Goal: Check status

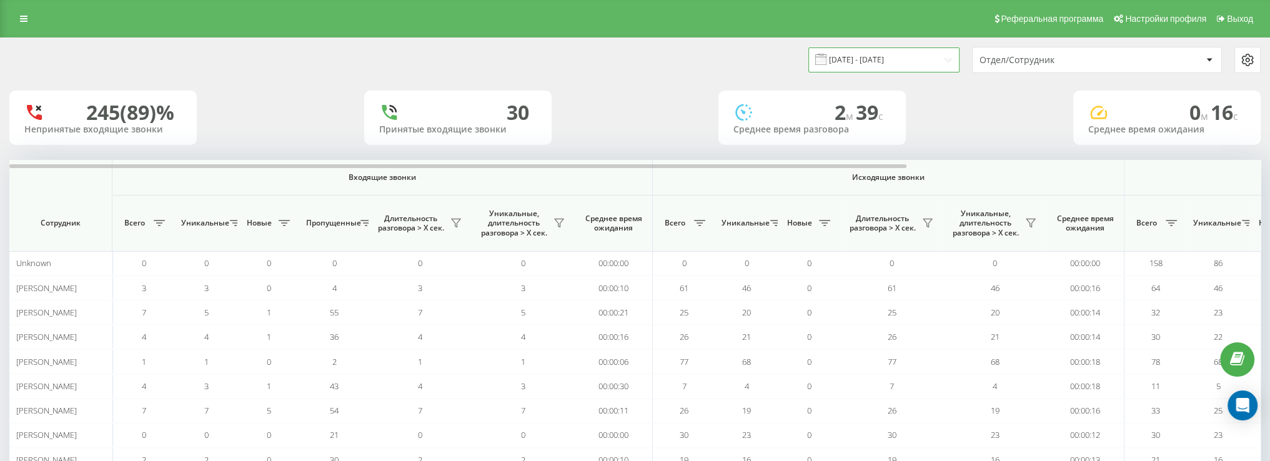
click at [905, 56] on input "[DATE] - [DATE]" at bounding box center [883, 59] width 151 height 24
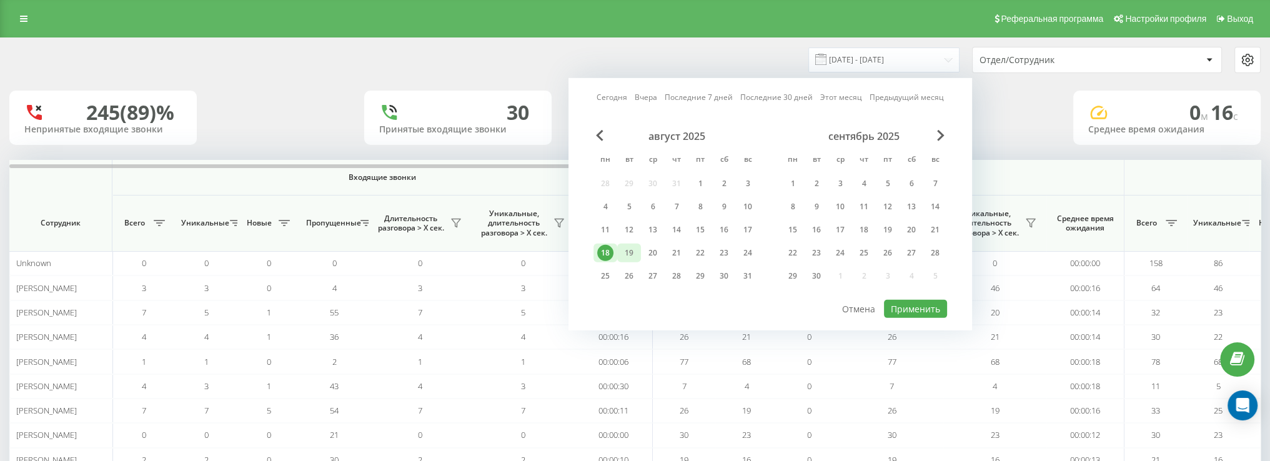
click at [627, 249] on div "19" at bounding box center [629, 253] width 16 height 16
click at [895, 307] on button "Применить" at bounding box center [915, 309] width 63 height 18
type input "[DATE] - [DATE]"
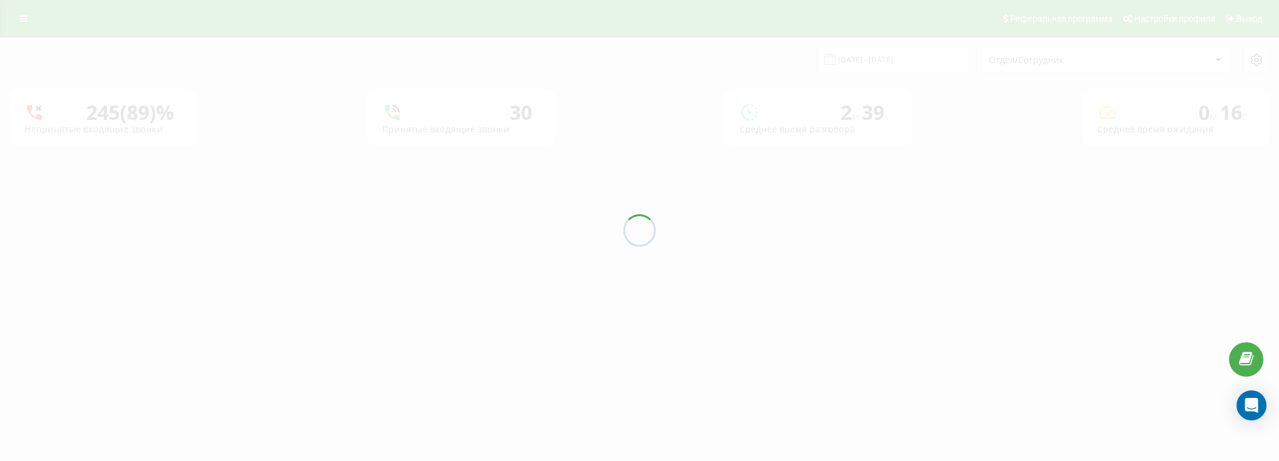
click at [1054, 64] on div at bounding box center [639, 230] width 1279 height 461
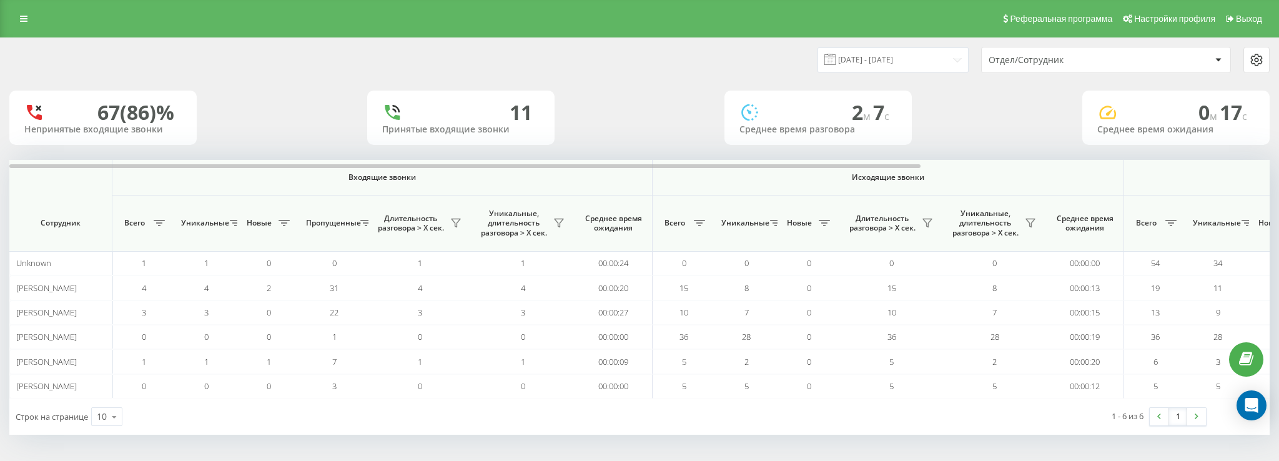
click at [1048, 63] on div "Отдел/Сотрудник" at bounding box center [1063, 60] width 149 height 11
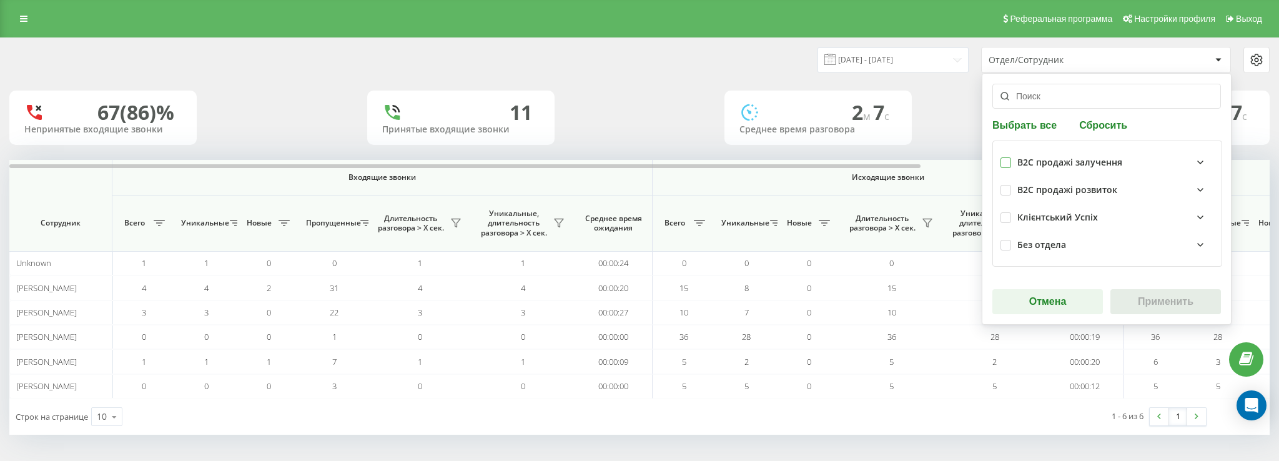
click at [1008, 157] on label at bounding box center [1006, 157] width 11 height 0
checkbox input "true"
click at [1181, 299] on button "Применить" at bounding box center [1166, 301] width 111 height 25
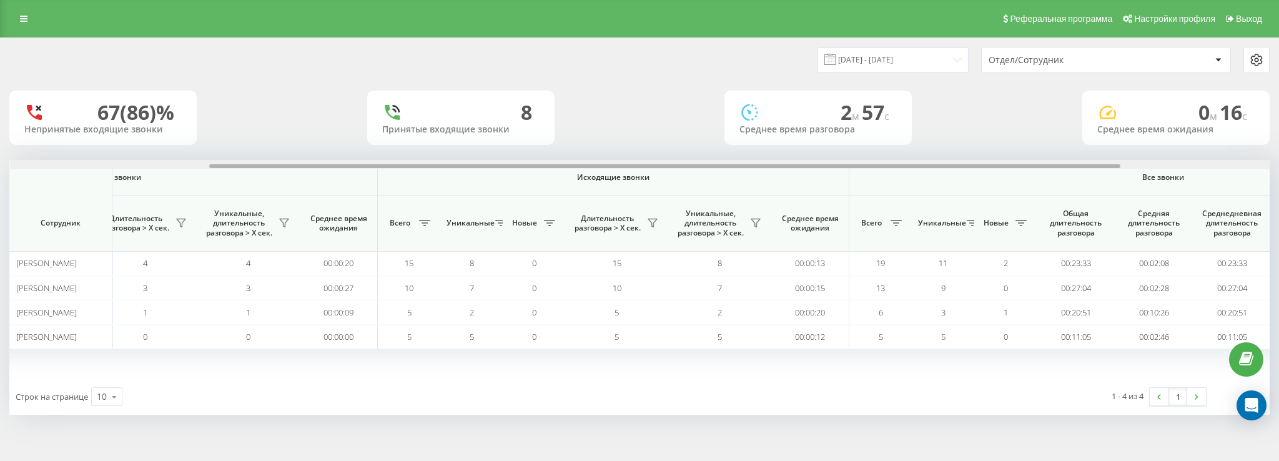
scroll to position [0, 482]
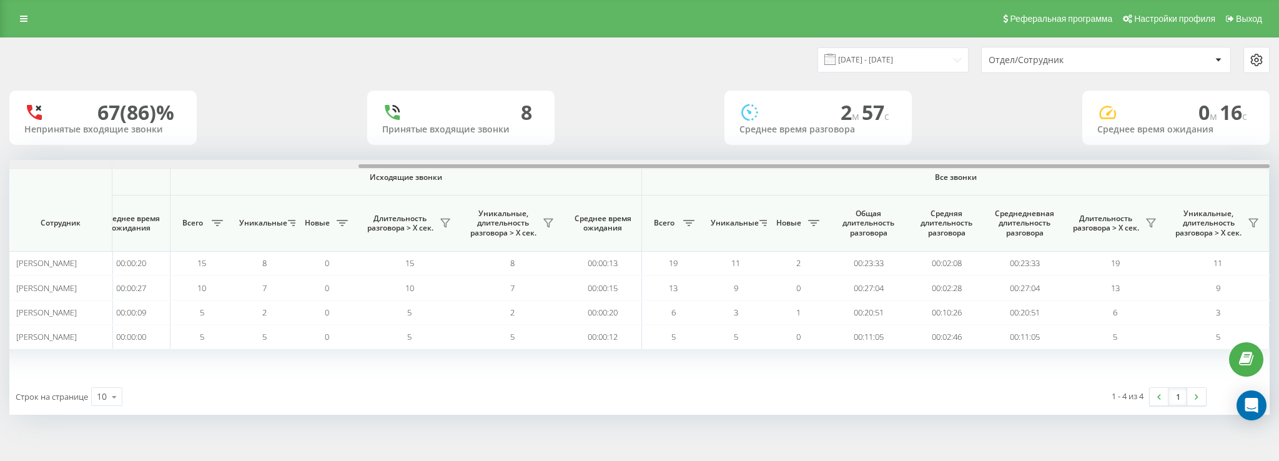
drag, startPoint x: 761, startPoint y: 167, endPoint x: 1159, endPoint y: 173, distance: 398.0
click at [1159, 173] on div "Входящие звонки Исходящие звонки Все звонки Сотрудник Всего Уникальные Новые Пр…" at bounding box center [639, 269] width 1261 height 219
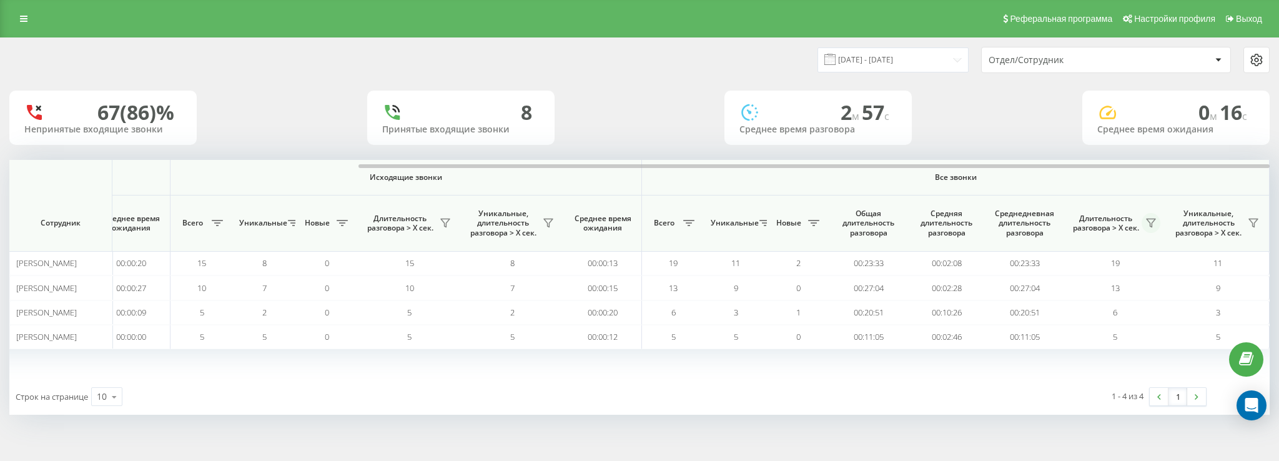
click at [1149, 224] on icon at bounding box center [1151, 223] width 10 height 10
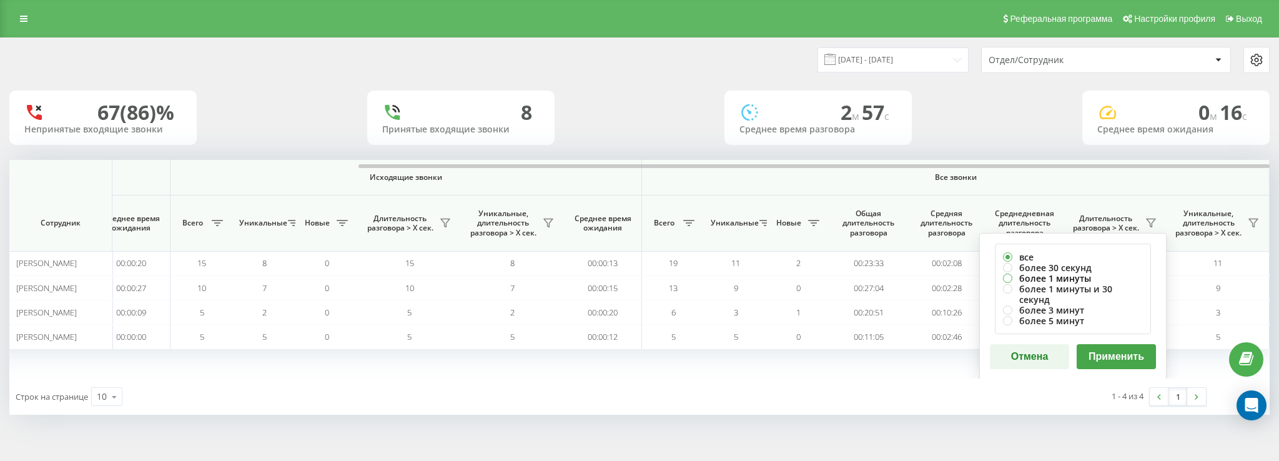
click at [1067, 276] on label "более 1 минуты" at bounding box center [1073, 278] width 140 height 11
radio input "true"
click at [1117, 344] on button "Применить" at bounding box center [1116, 356] width 79 height 25
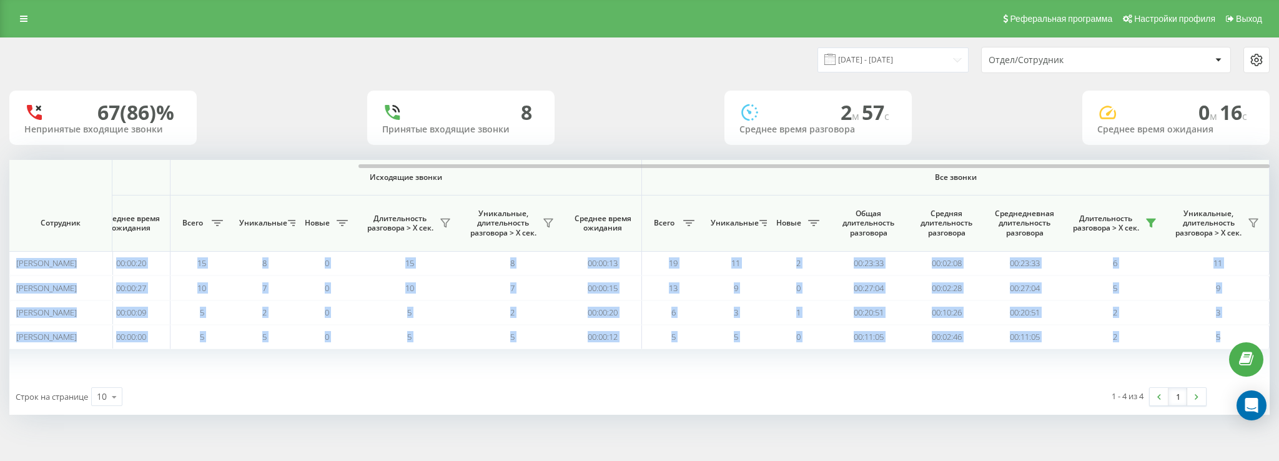
drag, startPoint x: 885, startPoint y: 163, endPoint x: 1279, endPoint y: 163, distance: 393.5
click at [1269, 163] on div "[DATE] - [DATE] Отдел/Сотрудник 67 (86)% Непринятые входящие звонки 8 Принятые …" at bounding box center [639, 238] width 1279 height 402
